Goal: Use online tool/utility: Utilize a website feature to perform a specific function

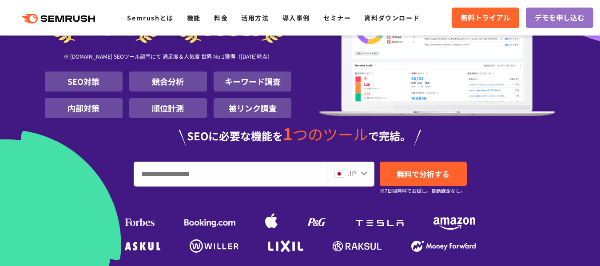
click at [263, 162] on input "URL、キーワードを入力してください" at bounding box center [230, 174] width 192 height 24
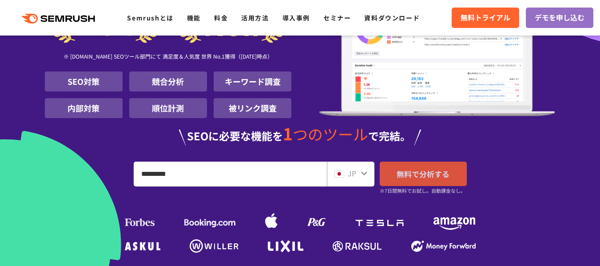
type input "*********"
click at [452, 164] on link "無料で分析する" at bounding box center [423, 174] width 87 height 24
